Goal: Navigation & Orientation: Find specific page/section

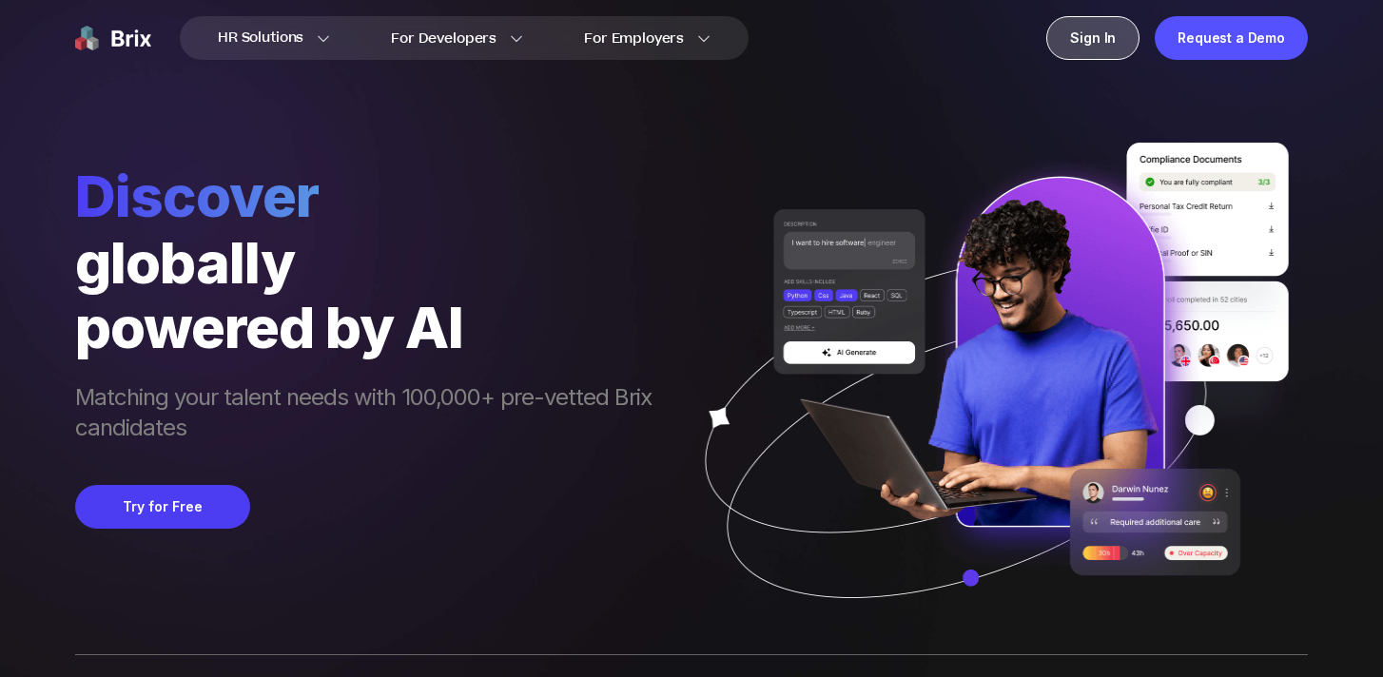
click at [1077, 36] on div "Sign In" at bounding box center [1092, 38] width 93 height 44
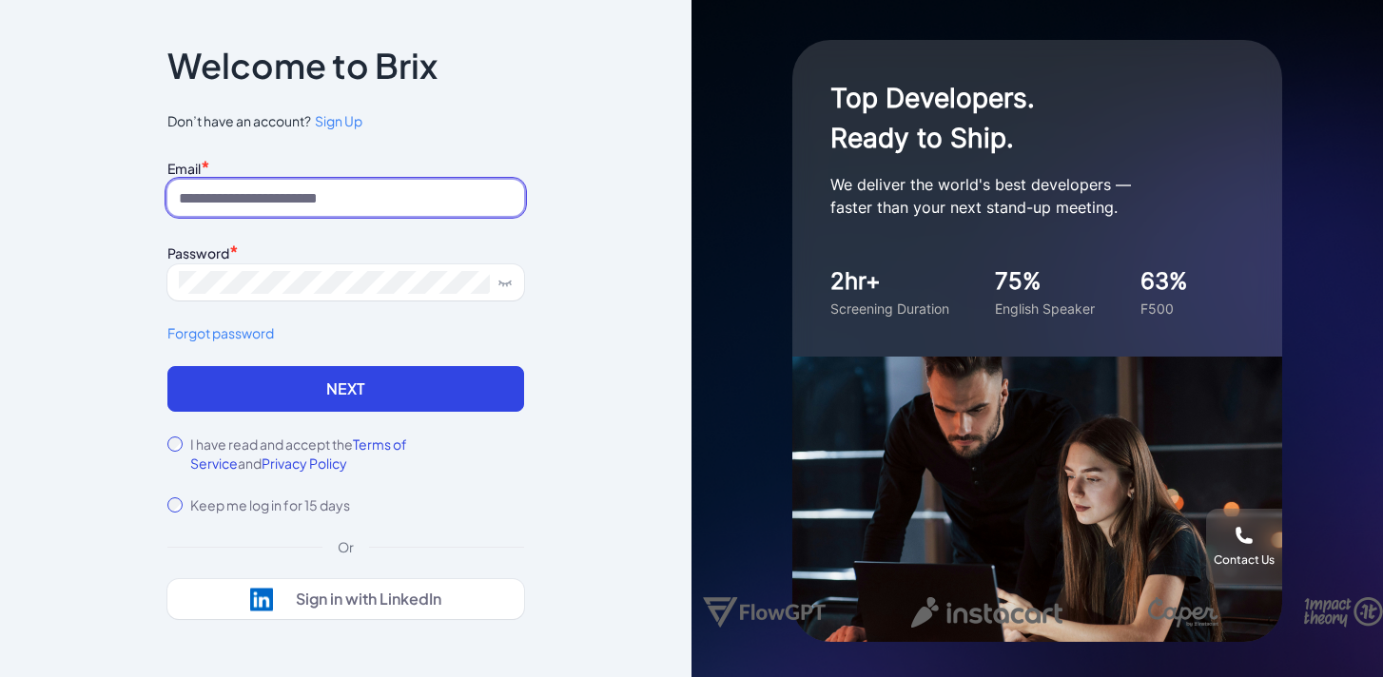
click at [373, 197] on input at bounding box center [345, 198] width 357 height 36
type input "**********"
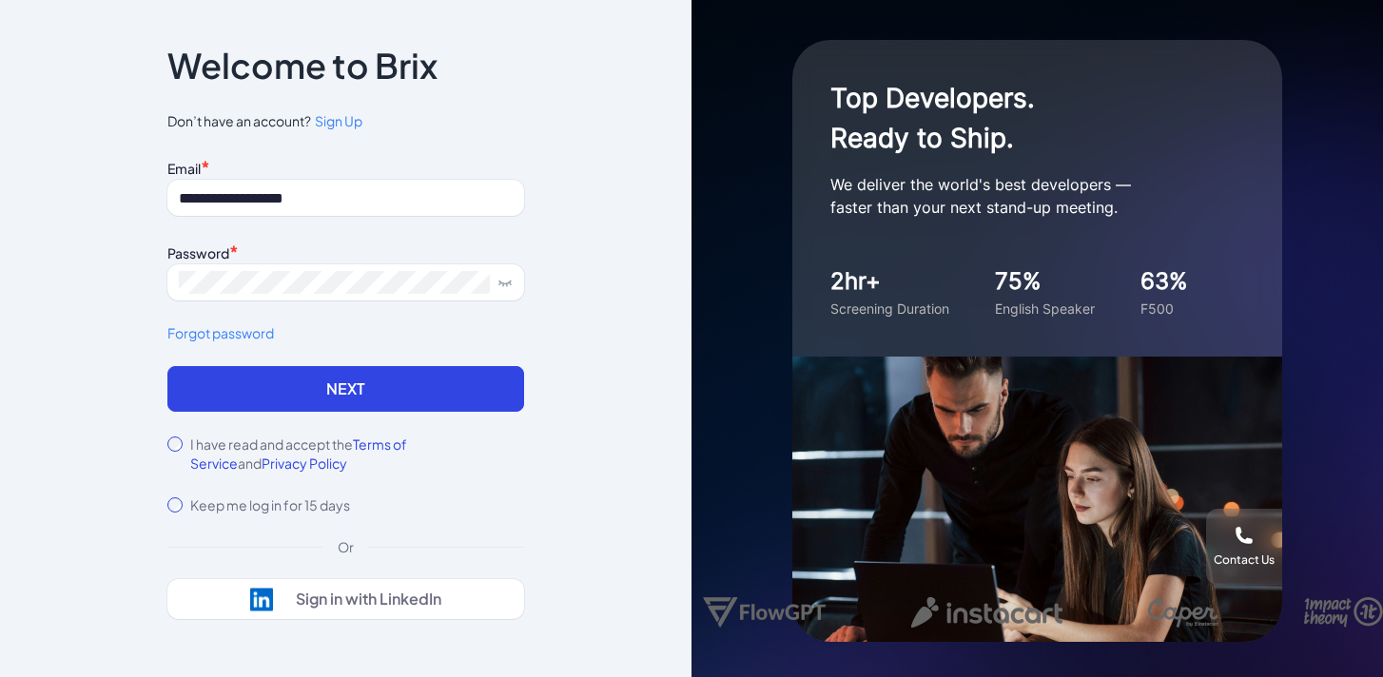
click at [305, 448] on label "I have read and accept the Terms of Service and Privacy Policy" at bounding box center [357, 454] width 334 height 38
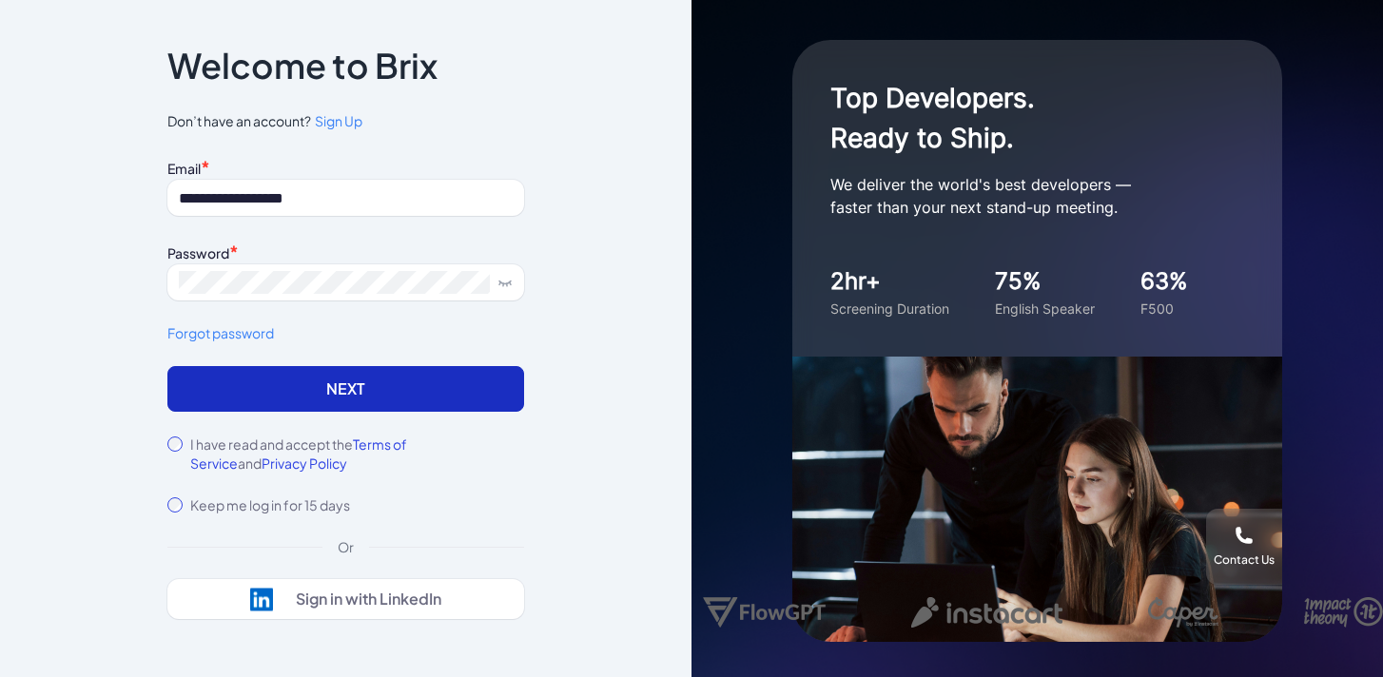
click at [360, 389] on button "Next" at bounding box center [345, 389] width 357 height 46
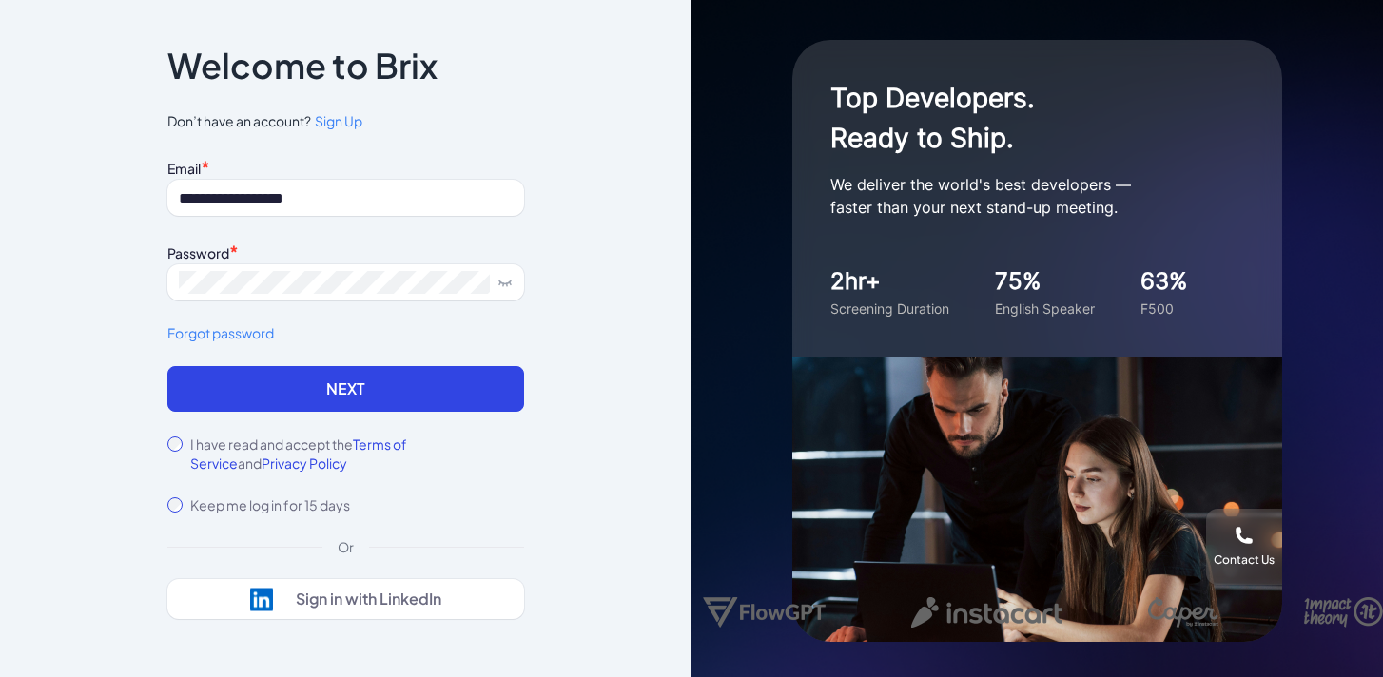
click at [511, 280] on icon at bounding box center [505, 282] width 15 height 15
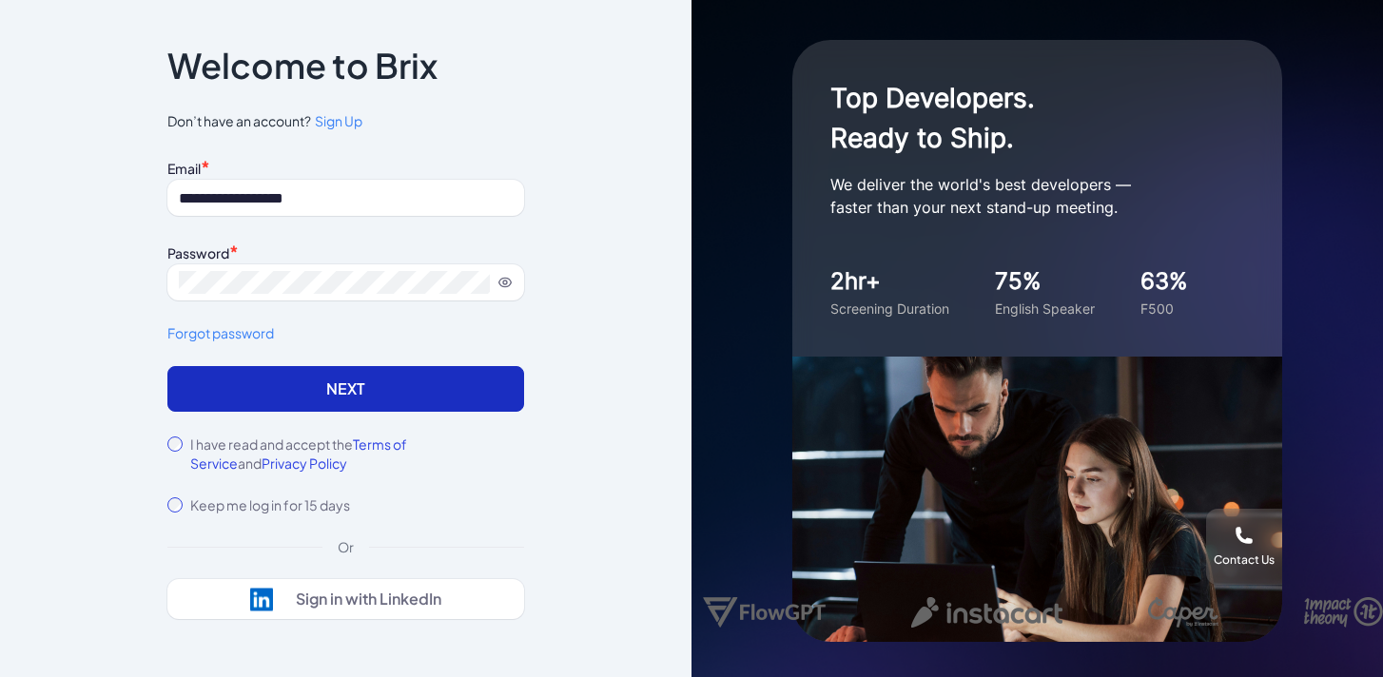
click at [410, 389] on button "Next" at bounding box center [345, 389] width 357 height 46
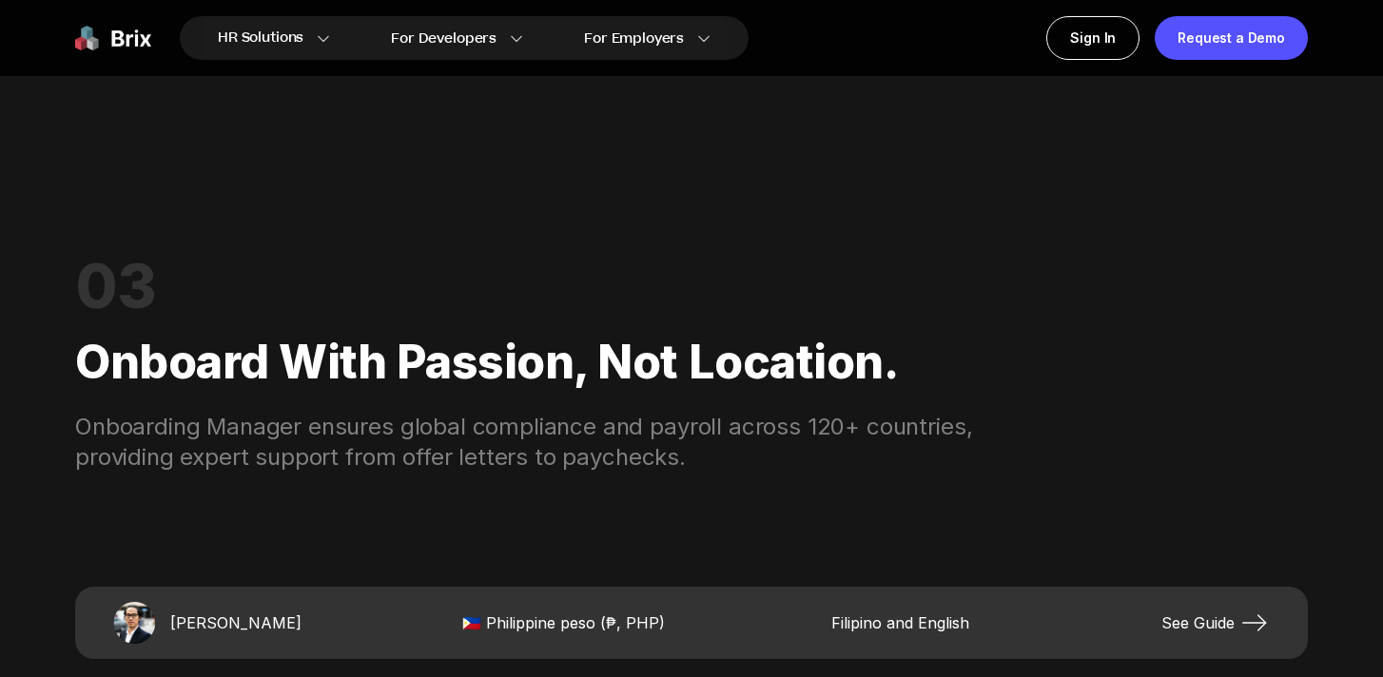
scroll to position [3455, 0]
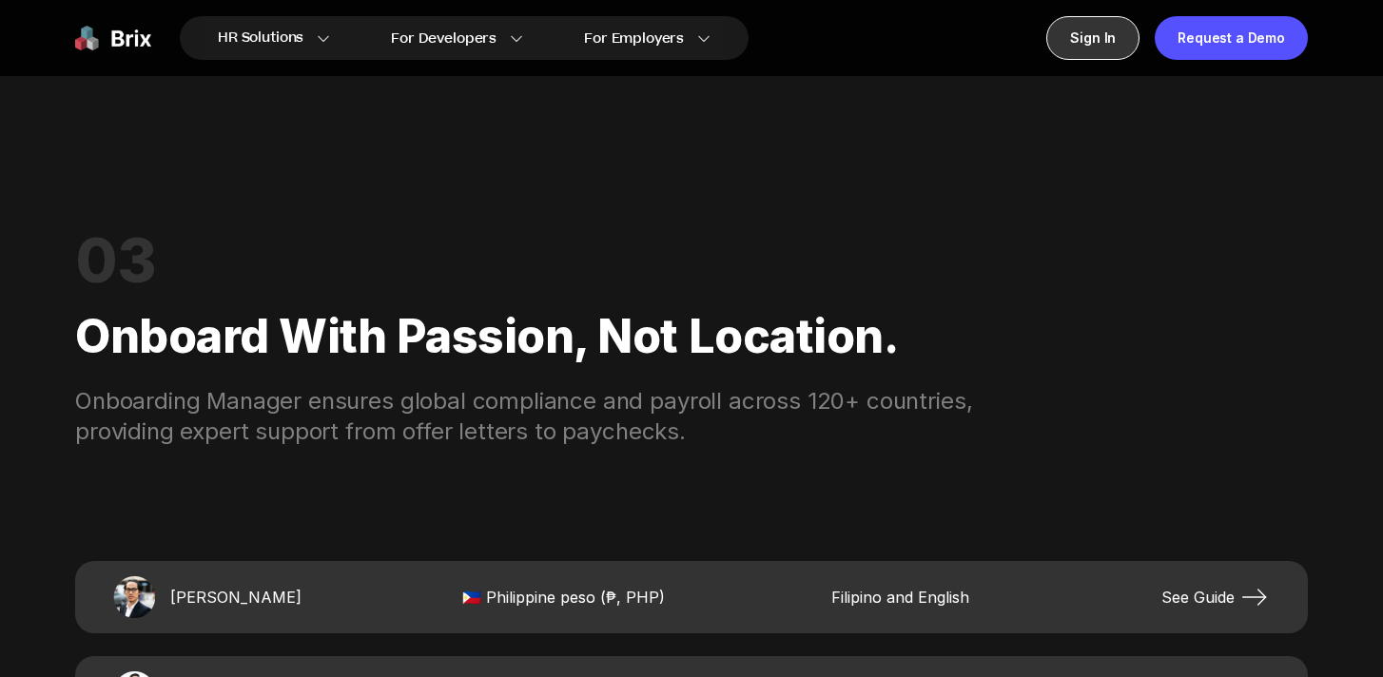
click at [1090, 35] on div "Sign In" at bounding box center [1092, 38] width 93 height 44
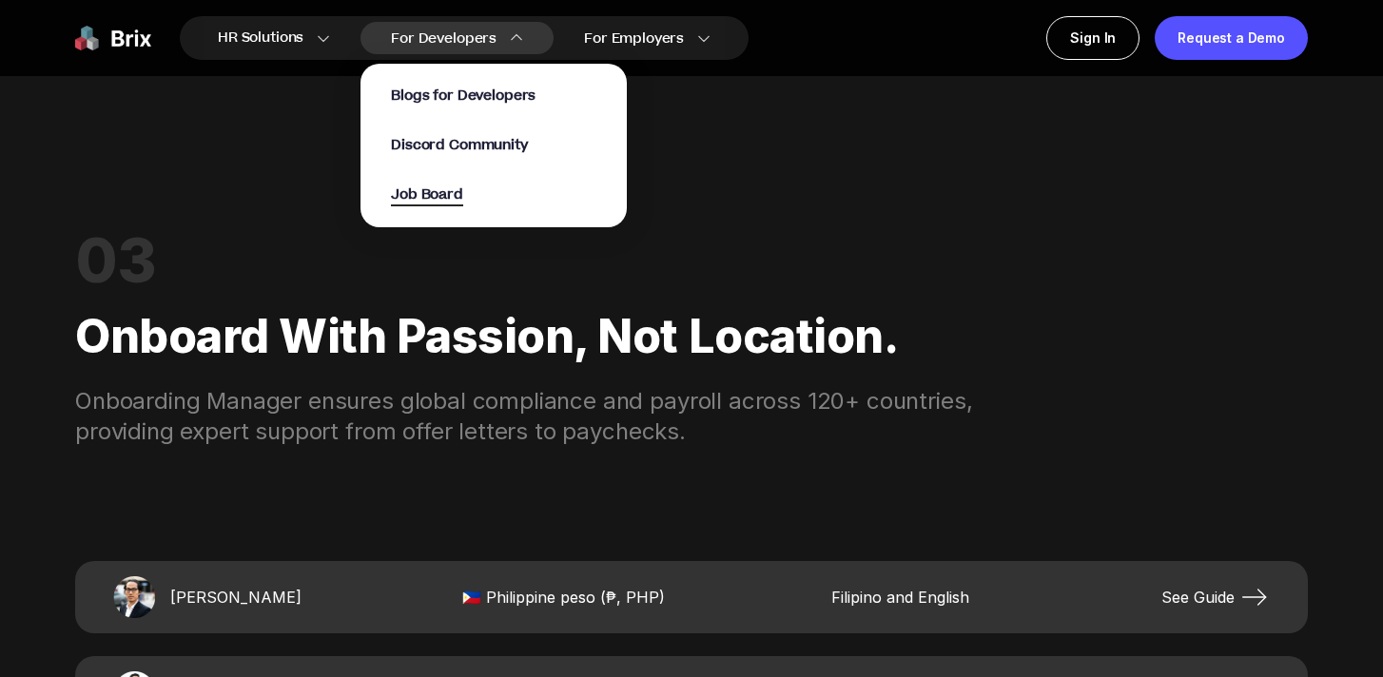
click at [427, 201] on span "Job Board" at bounding box center [427, 196] width 72 height 22
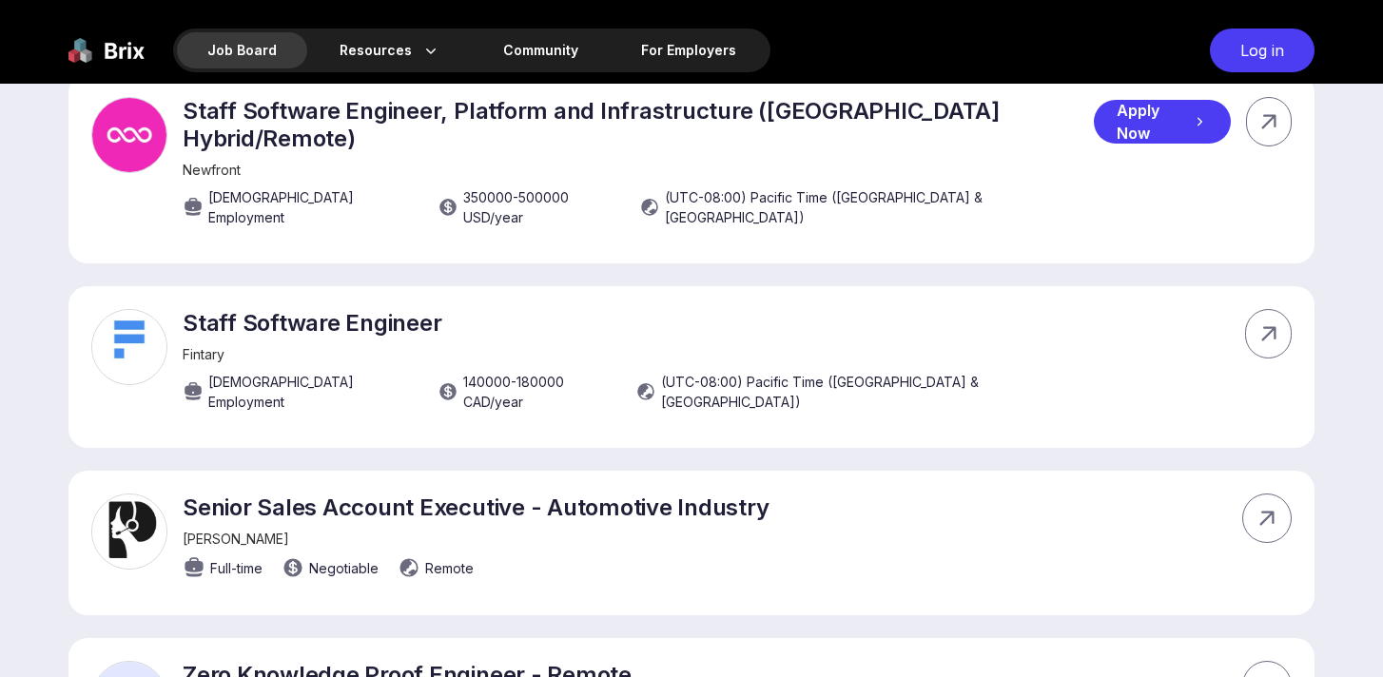
scroll to position [811, 0]
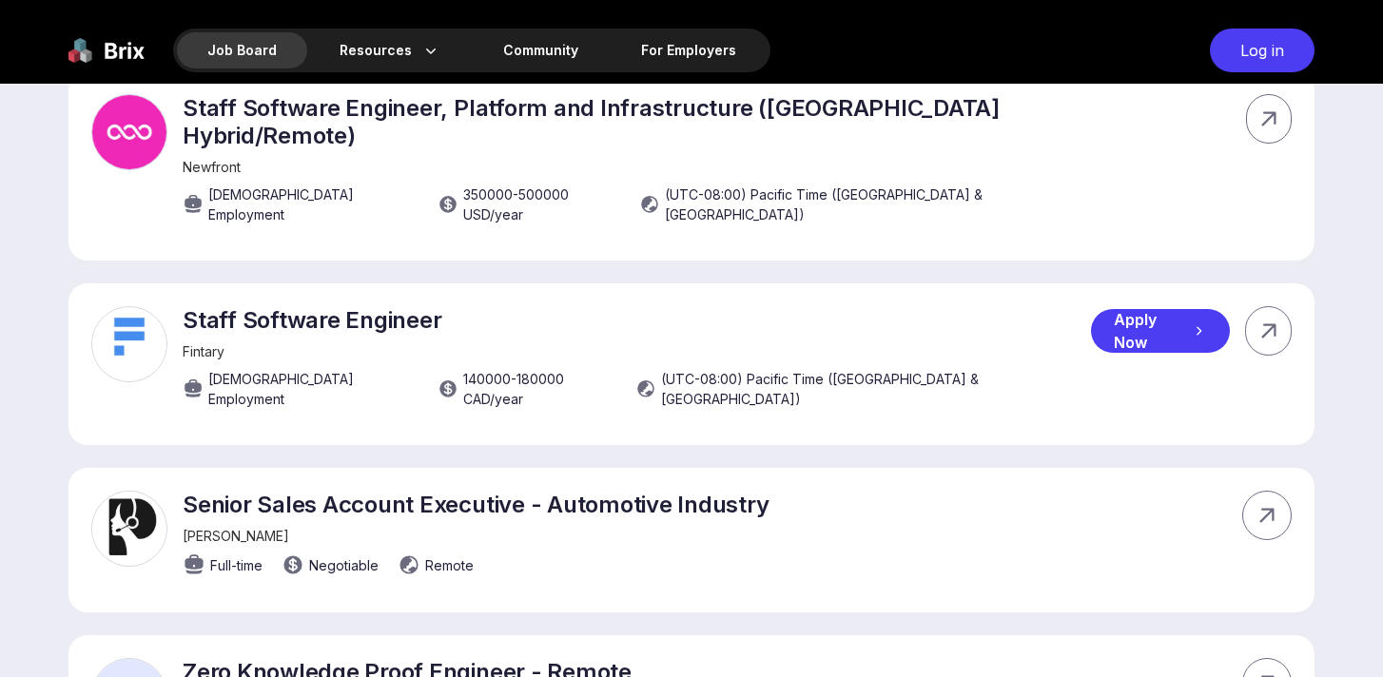
click at [373, 314] on p "Staff Software Engineer" at bounding box center [637, 320] width 908 height 28
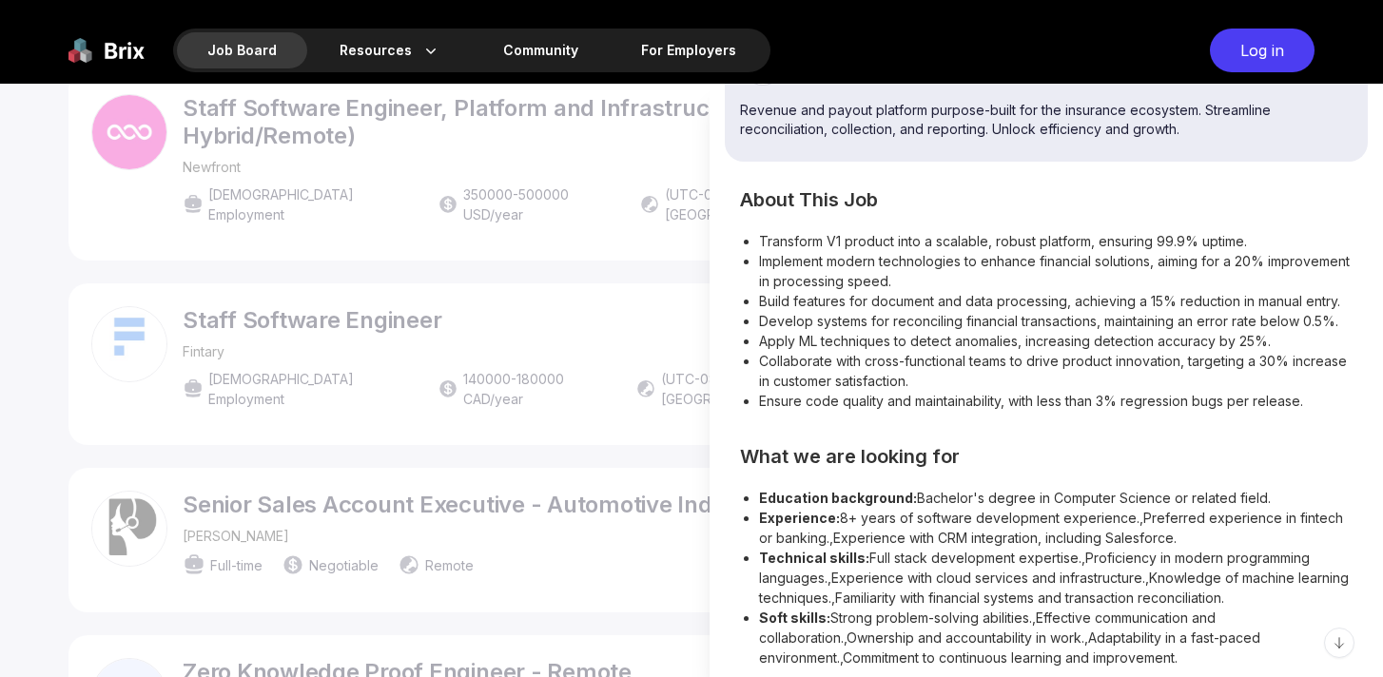
scroll to position [314, 0]
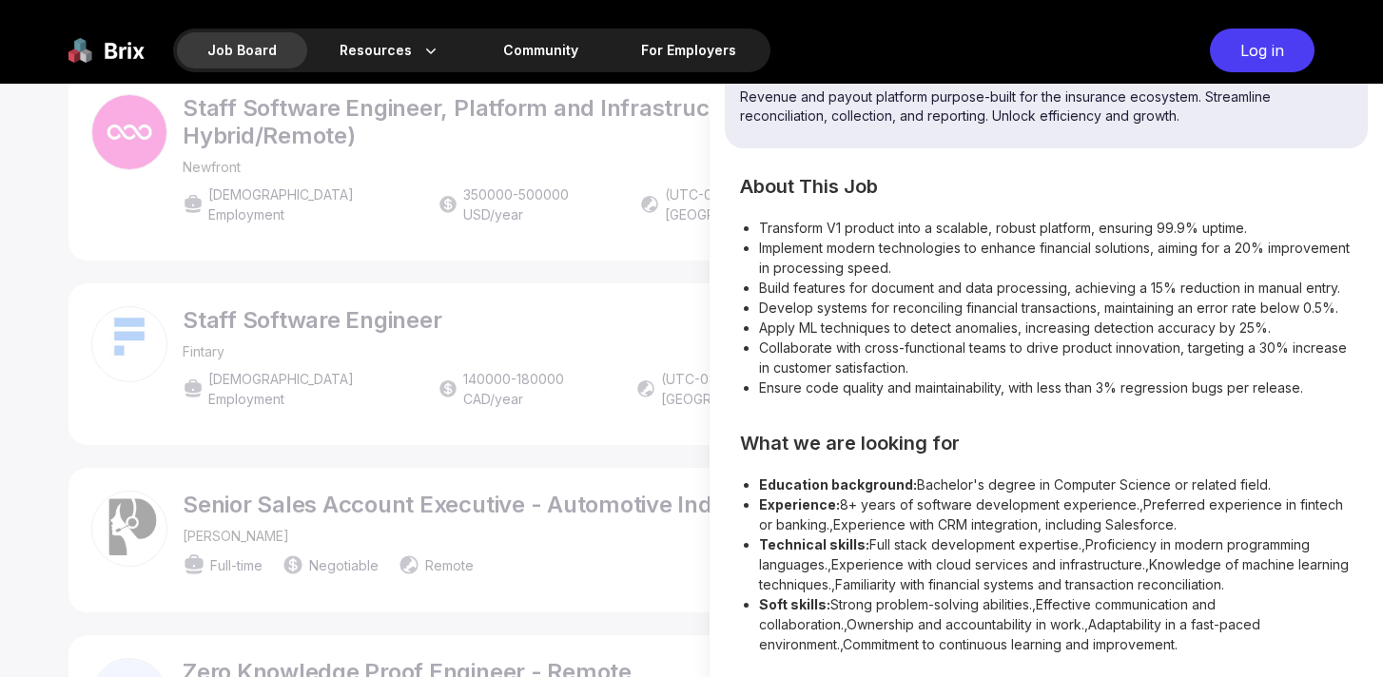
click at [611, 313] on div at bounding box center [691, 381] width 1383 height 594
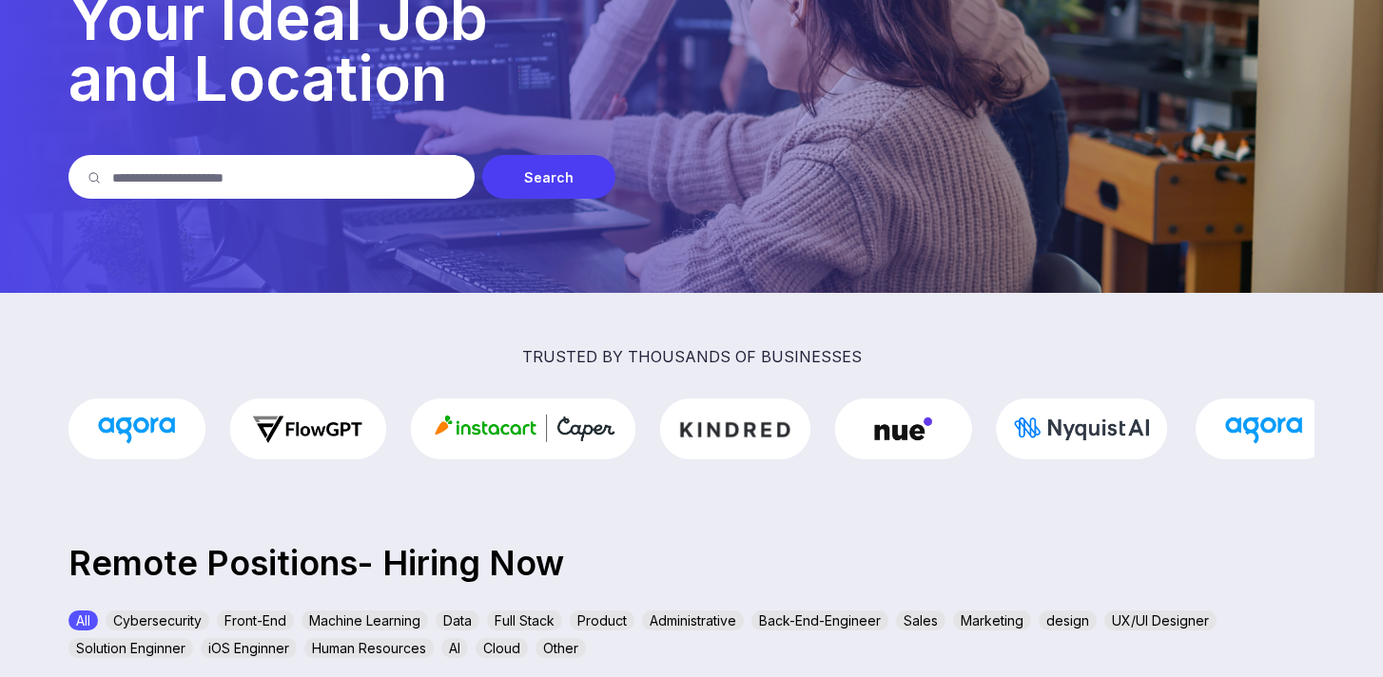
scroll to position [0, 0]
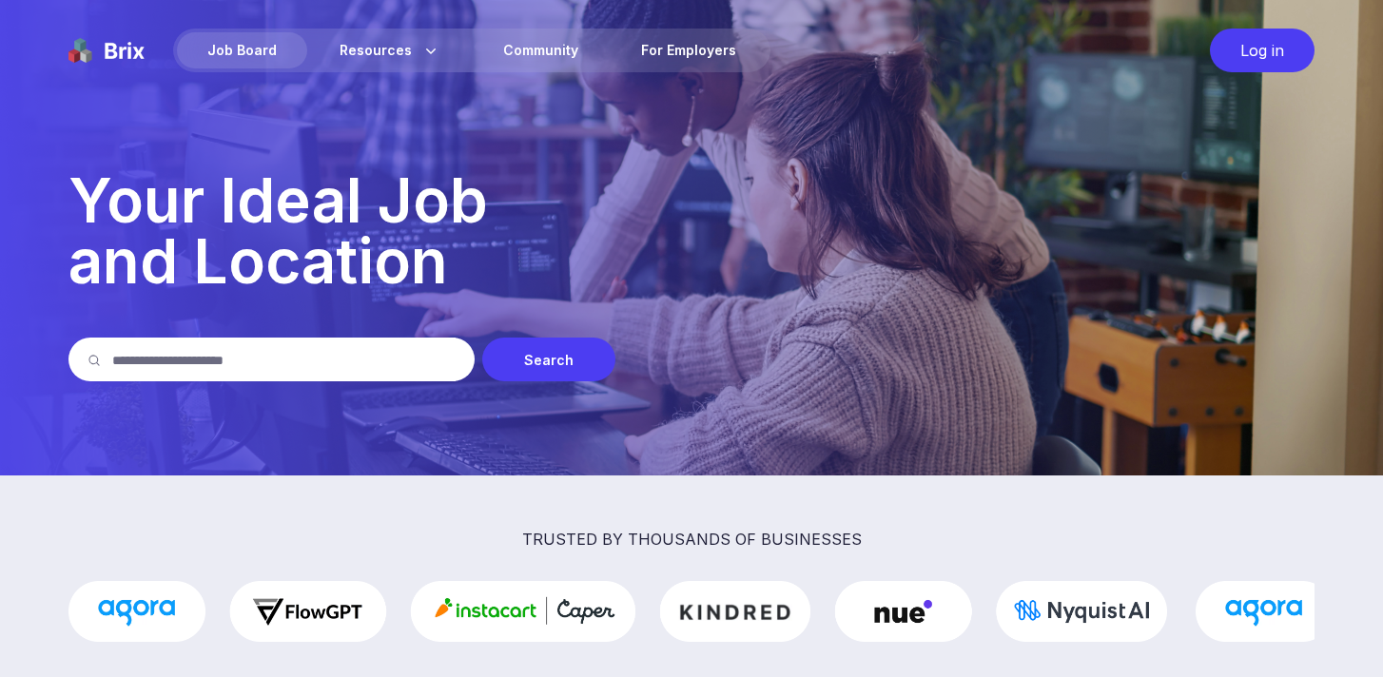
click at [1252, 47] on div "Log in" at bounding box center [1262, 51] width 105 height 44
